Goal: Communication & Community: Answer question/provide support

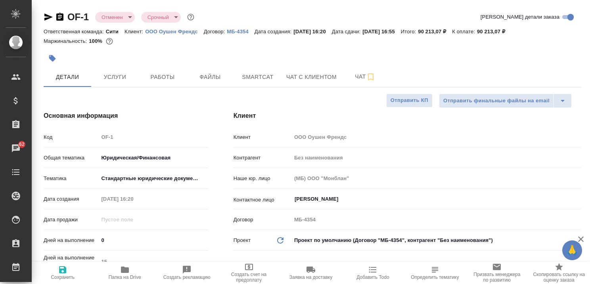
select select "RU"
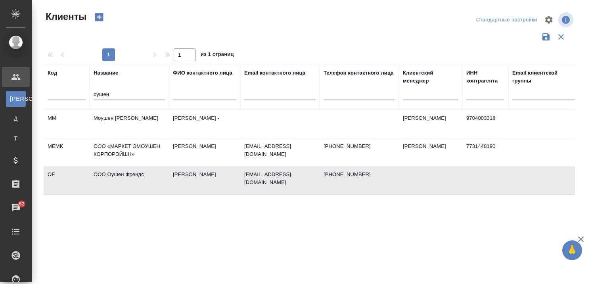
select select "RU"
drag, startPoint x: 136, startPoint y: 95, endPoint x: 54, endPoint y: 103, distance: 81.6
click at [70, 100] on tr "Код Название оушен ФИО контактного лица Email контактного лица Телефон контактн…" at bounding box center [343, 87] width 599 height 45
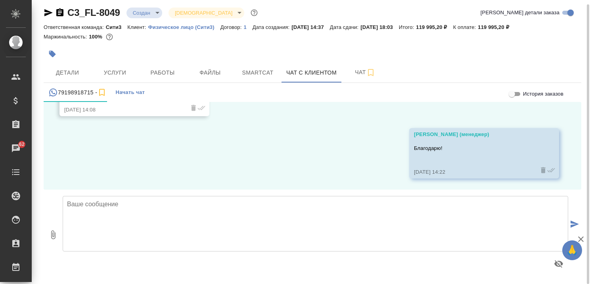
scroll to position [1254, 0]
click at [188, 212] on textarea at bounding box center [315, 223] width 505 height 55
type textarea "[PERSON_NAME],"
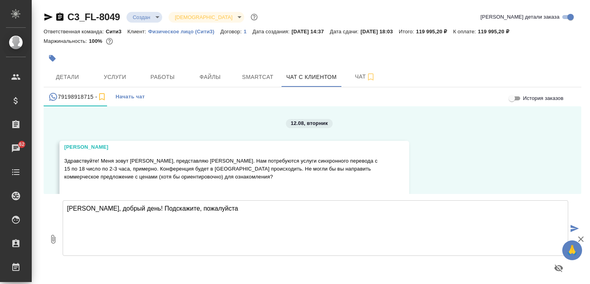
scroll to position [1254, 0]
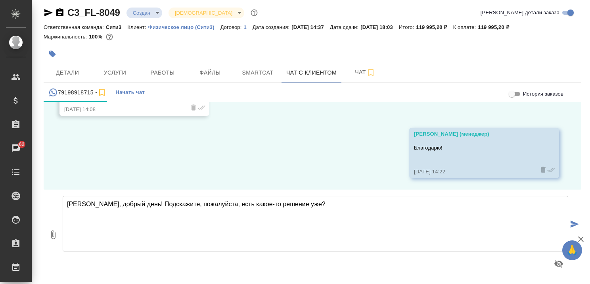
type textarea "[PERSON_NAME], добрый день! Подскажите, пожалуйста, есть какое-то решение уже?"
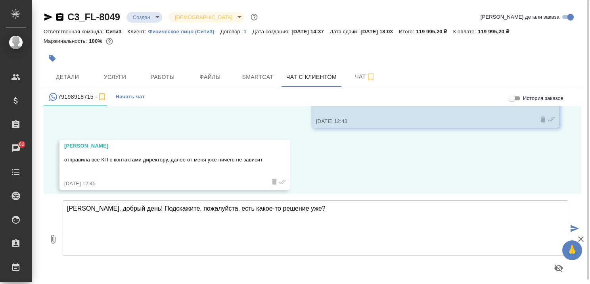
scroll to position [1414, 0]
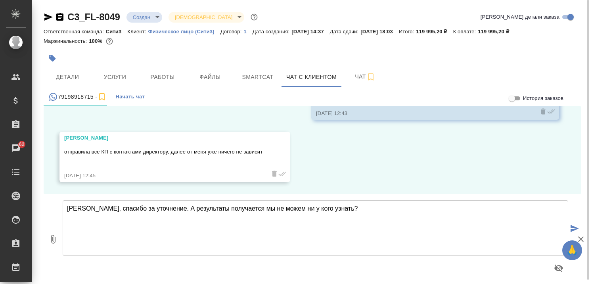
click at [314, 210] on textarea "Екатерина, спасибо за уточнение. А результаты получается мы не можем ни у кого …" at bounding box center [315, 227] width 505 height 55
drag, startPoint x: 335, startPoint y: 206, endPoint x: 343, endPoint y: 210, distance: 9.6
click at [335, 206] on textarea "Екатерина, спасибо за уточнение. А результаты получается мы не можем ни у кого …" at bounding box center [315, 227] width 505 height 55
type textarea "Екатерина, спасибо за уточнение. А результаты получается мы никак не сможем узн…"
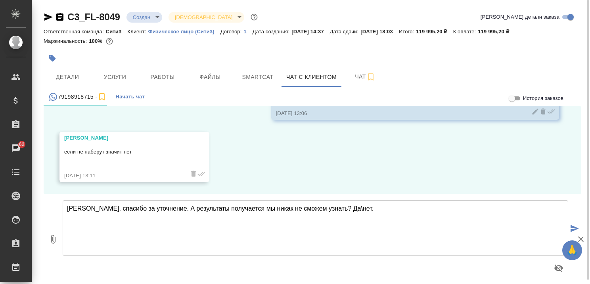
scroll to position [1538, 0]
click at [263, 213] on textarea "Екатерина, спасибо за уточнение. А результаты получается мы никак не сможем узн…" at bounding box center [315, 227] width 505 height 55
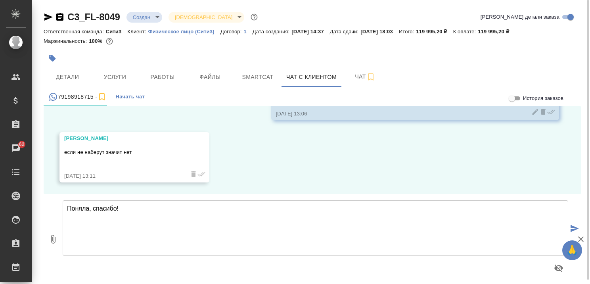
type textarea "Поняла, спасибо!"
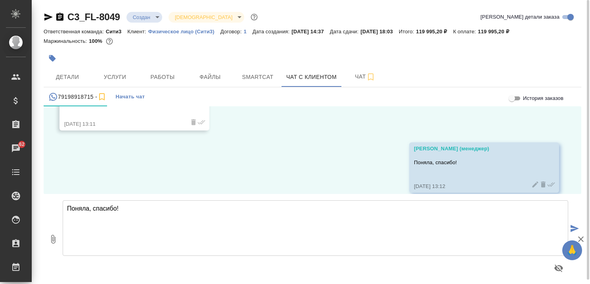
scroll to position [1600, 0]
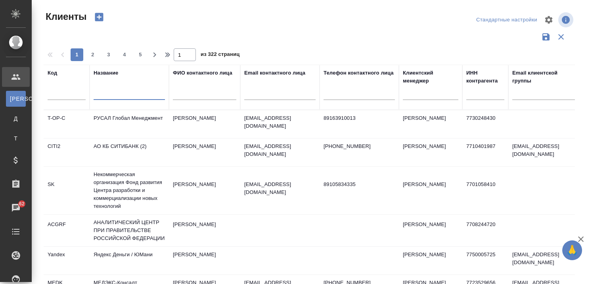
select select "RU"
